Goal: Task Accomplishment & Management: Manage account settings

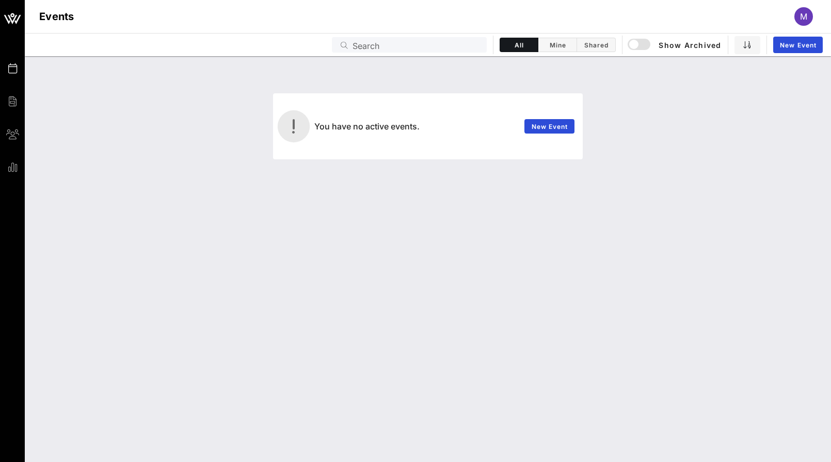
click at [803, 14] on span "M" at bounding box center [803, 16] width 7 height 10
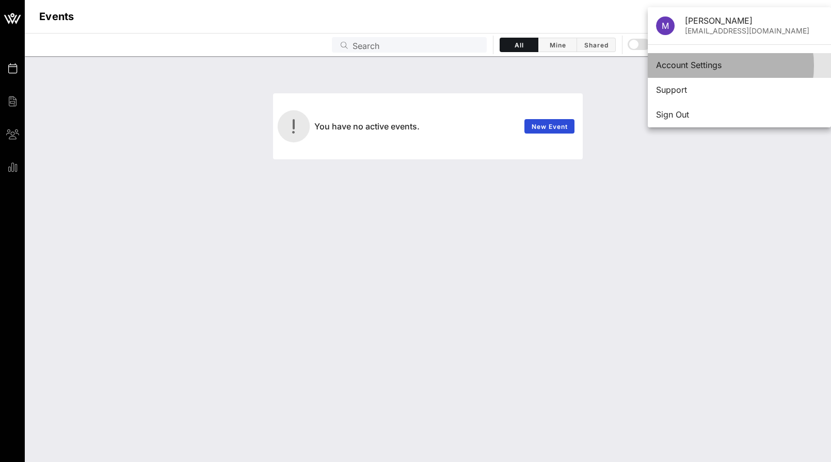
click at [689, 61] on div "Account Settings" at bounding box center [739, 65] width 167 height 10
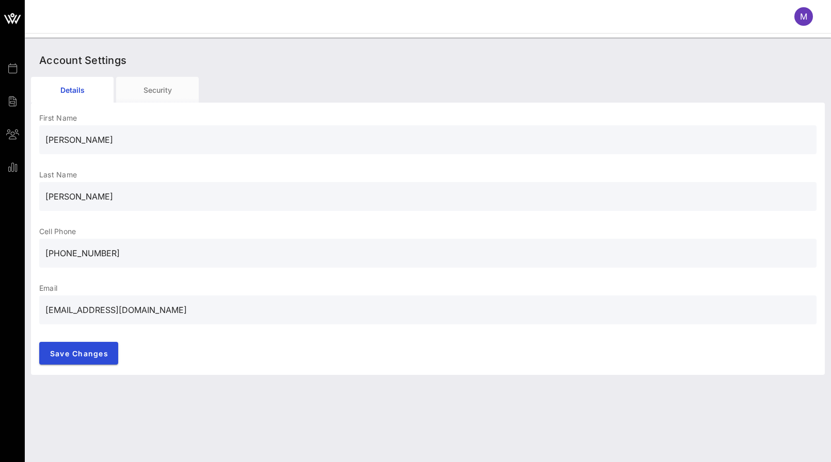
click at [62, 252] on input "[PHONE_NUMBER]" at bounding box center [427, 253] width 765 height 17
click at [102, 396] on div "Account Settings Details Security First Name [PERSON_NAME] Last Name [PERSON_NA…" at bounding box center [428, 250] width 806 height 425
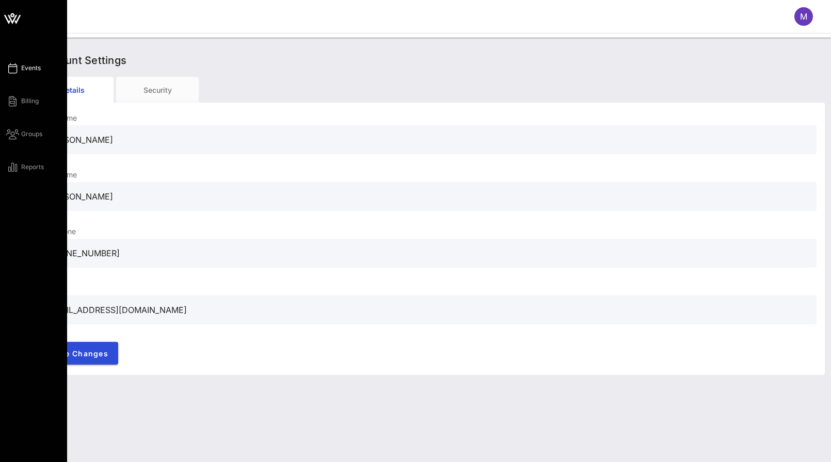
click at [16, 68] on icon at bounding box center [12, 69] width 13 height 2
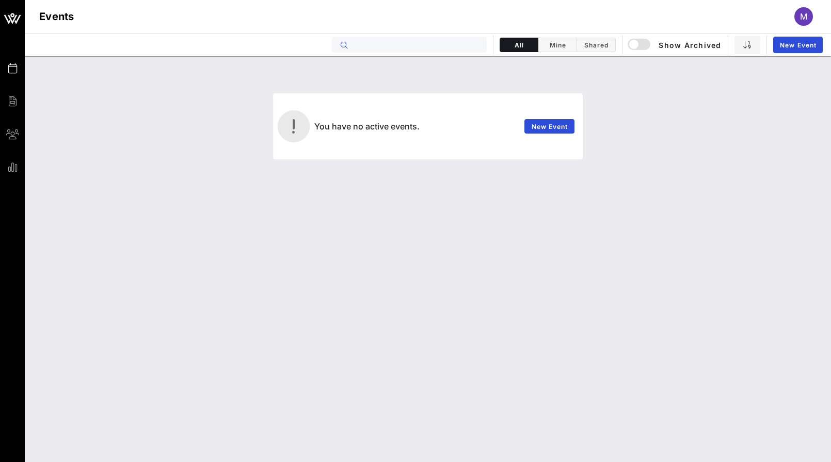
click at [379, 45] on input "text" at bounding box center [416, 44] width 128 height 13
type input "GALA"
